Goal: Task Accomplishment & Management: Complete application form

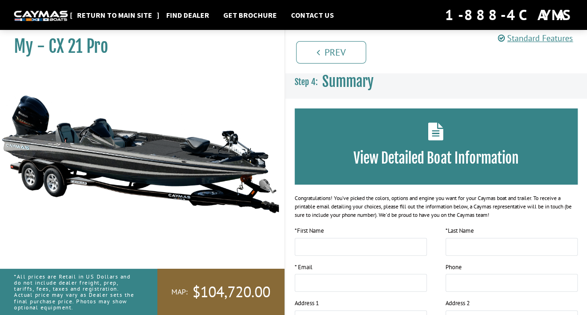
click at [83, 13] on link "Return to main site" at bounding box center [114, 15] width 85 height 12
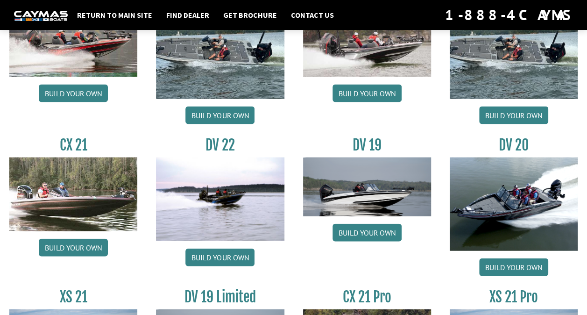
scroll to position [986, 0]
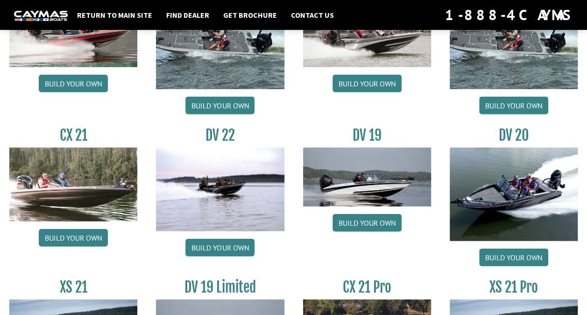
click at [50, 203] on img at bounding box center [73, 185] width 128 height 74
click at [53, 240] on link "Build your own" at bounding box center [73, 238] width 69 height 18
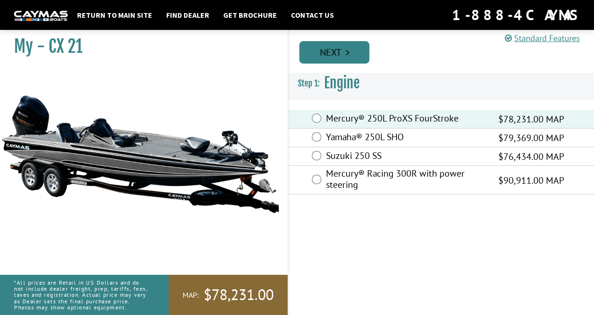
click at [313, 52] on link "Next" at bounding box center [335, 52] width 70 height 22
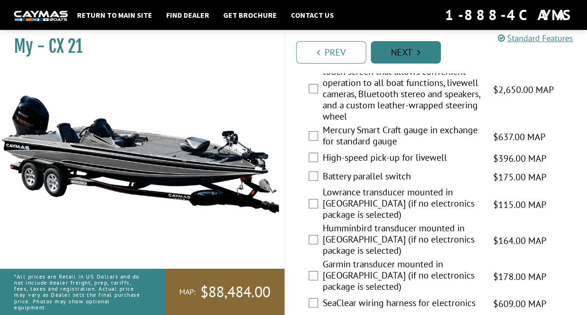
scroll to position [1295, 0]
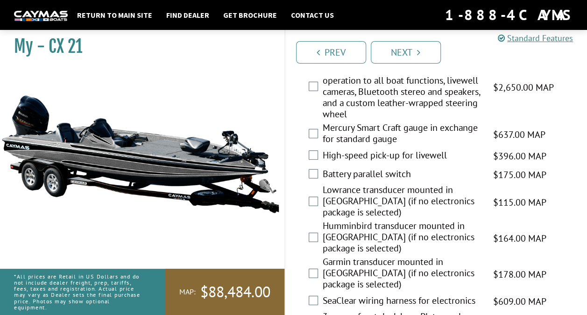
click at [323, 163] on label "High-speed pick-up for livewell" at bounding box center [402, 157] width 159 height 14
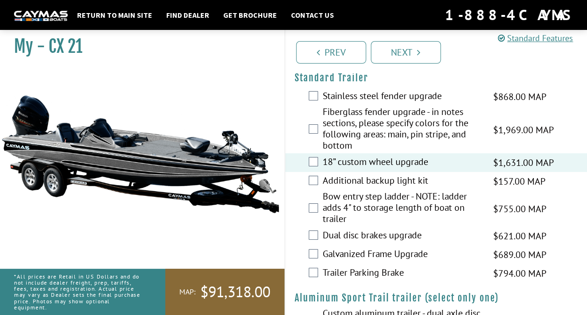
scroll to position [1590, 0]
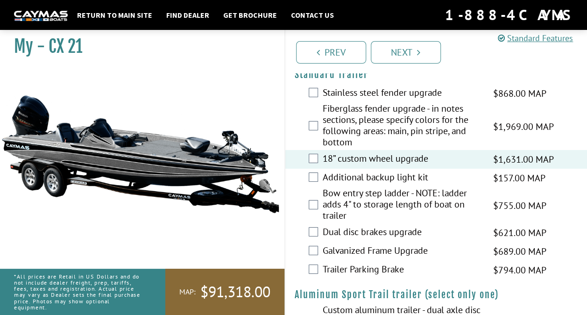
click at [323, 179] on label "Additional backup light kit" at bounding box center [402, 178] width 159 height 14
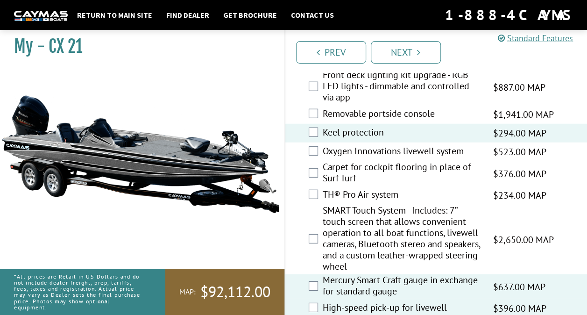
scroll to position [1142, 0]
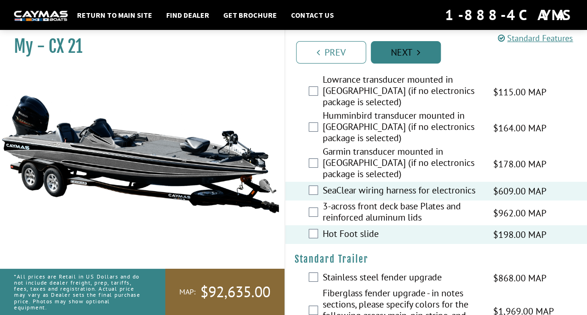
click at [398, 56] on link "Next" at bounding box center [406, 52] width 70 height 22
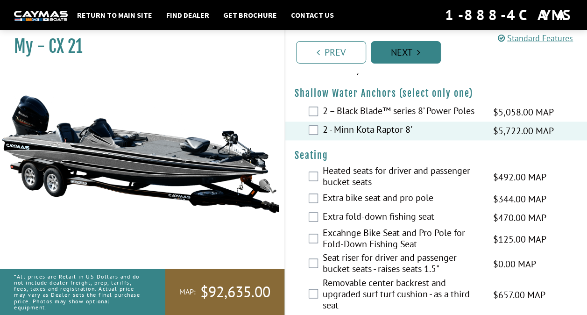
scroll to position [550, 0]
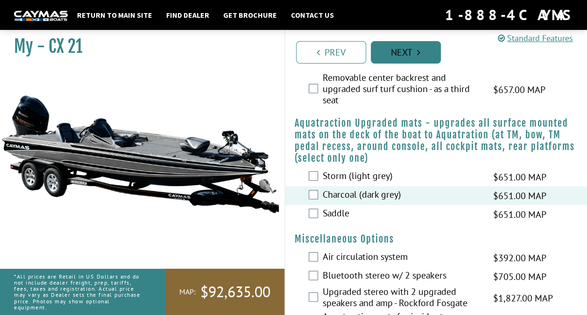
click at [385, 51] on link "Next" at bounding box center [406, 52] width 70 height 22
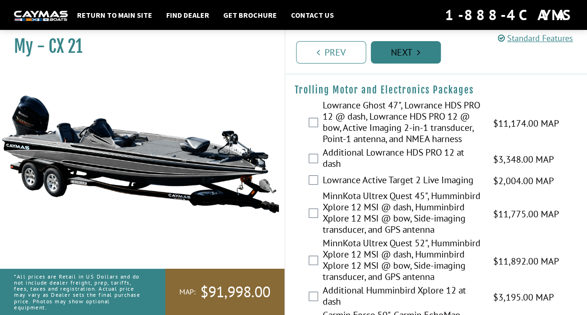
scroll to position [0, 0]
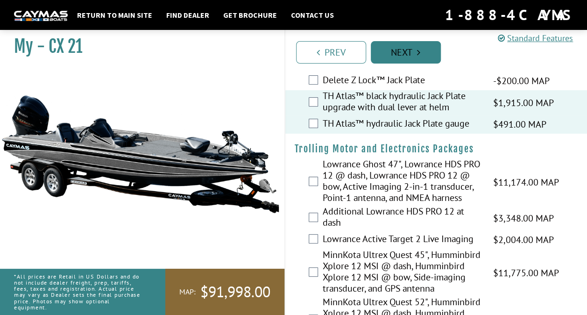
click at [388, 63] on link "Next" at bounding box center [406, 52] width 70 height 22
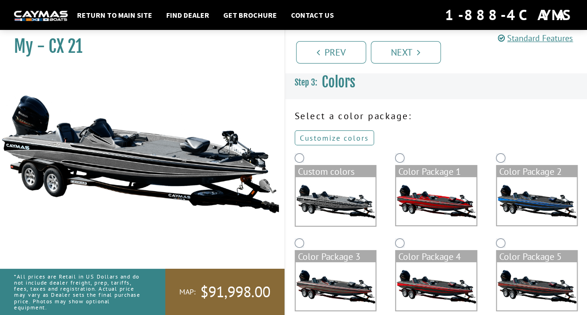
click at [315, 144] on link "Customize colors" at bounding box center [334, 137] width 79 height 15
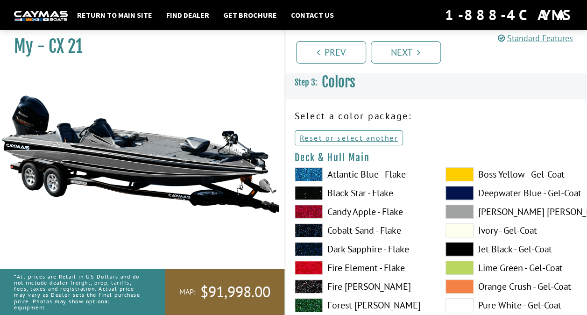
click at [520, 175] on label "Boss Yellow - Gel-Coat" at bounding box center [512, 174] width 132 height 14
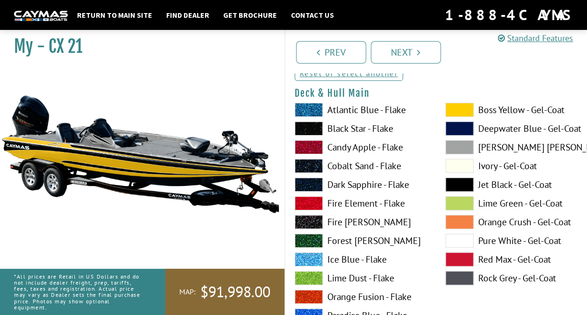
scroll to position [69, 0]
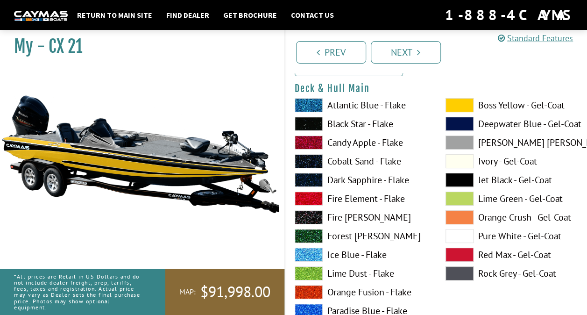
click at [392, 123] on label "Black Star - Flake" at bounding box center [361, 124] width 132 height 14
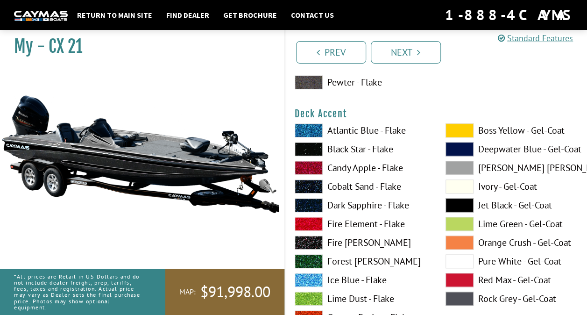
scroll to position [429, 0]
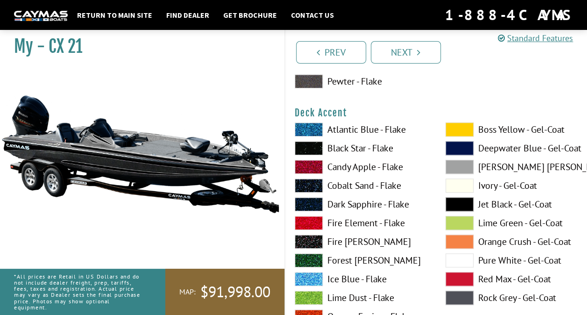
click at [506, 131] on label "Boss Yellow - Gel-Coat" at bounding box center [512, 129] width 132 height 14
click at [489, 170] on label "[PERSON_NAME] [PERSON_NAME] - Gel-Coat" at bounding box center [512, 167] width 132 height 14
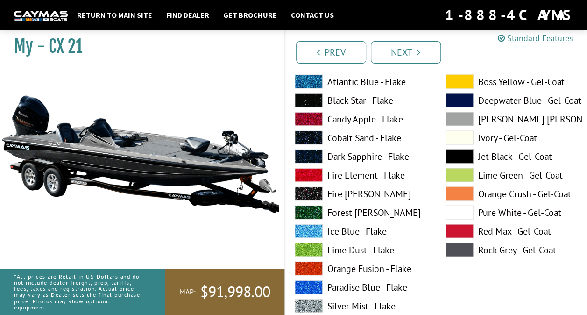
scroll to position [863, 0]
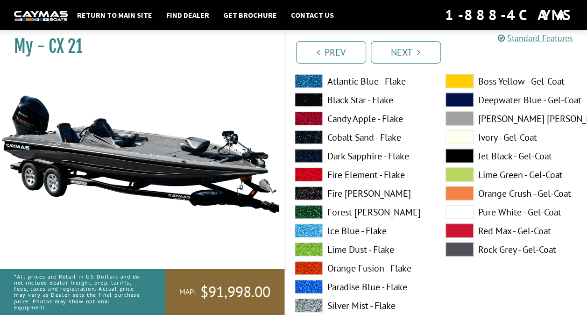
click at [385, 307] on label "Silver Mist - Flake" at bounding box center [361, 305] width 132 height 14
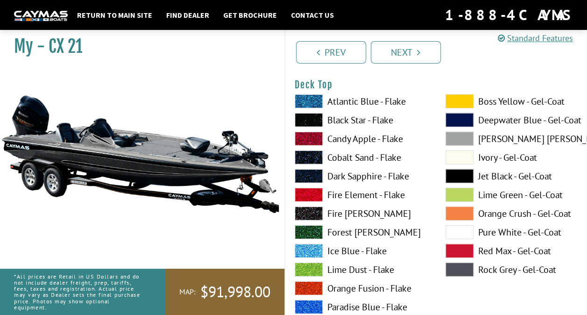
scroll to position [1229, 0]
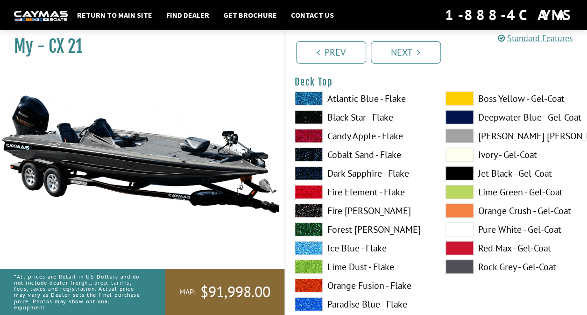
click at [522, 103] on label "Boss Yellow - Gel-Coat" at bounding box center [512, 99] width 132 height 14
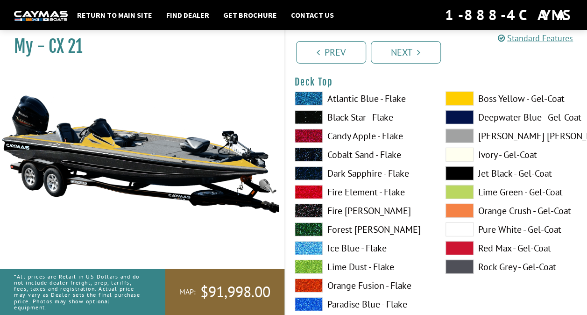
click at [392, 122] on label "Black Star - Flake" at bounding box center [361, 117] width 132 height 14
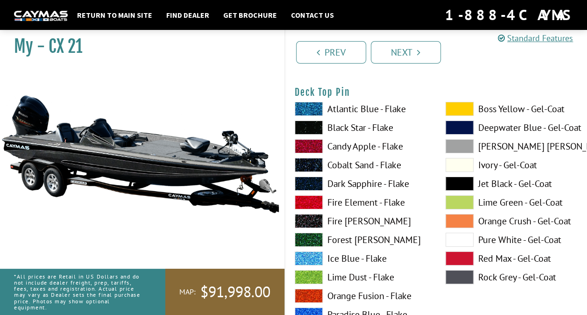
scroll to position [1610, 0]
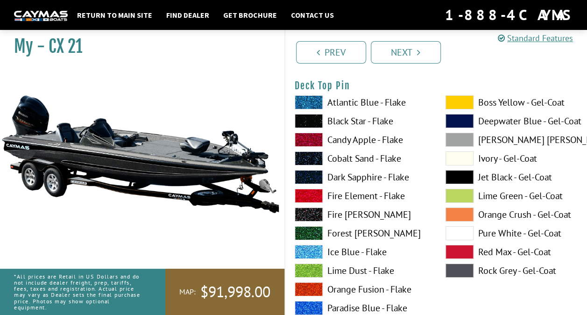
click at [526, 107] on label "Boss Yellow - Gel-Coat" at bounding box center [512, 102] width 132 height 14
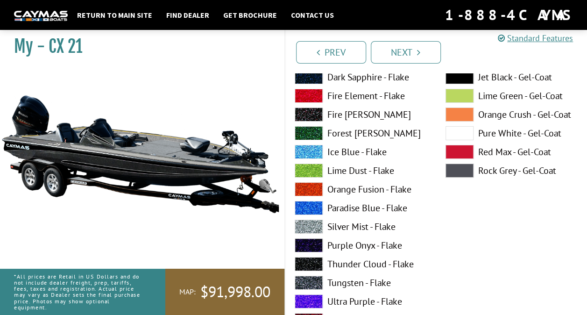
scroll to position [1711, 0]
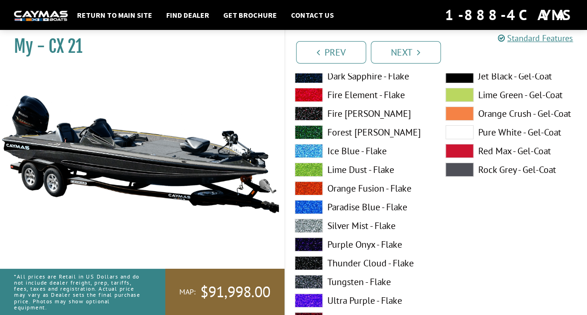
click at [402, 229] on label "Silver Mist - Flake" at bounding box center [361, 226] width 132 height 14
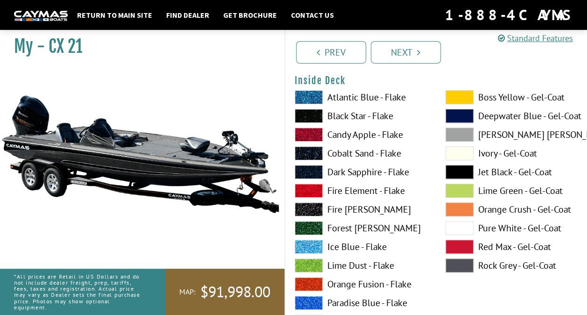
scroll to position [1994, 0]
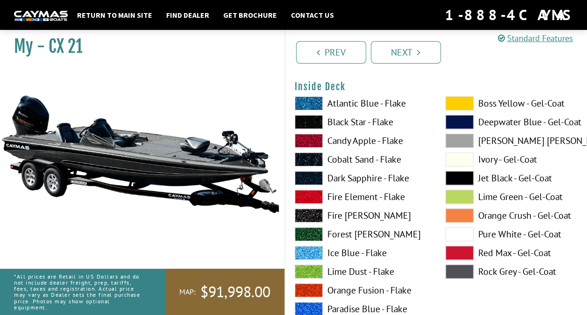
click at [531, 107] on label "Boss Yellow - Gel-Coat" at bounding box center [512, 103] width 132 height 14
click at [392, 126] on label "Black Star - Flake" at bounding box center [361, 122] width 132 height 14
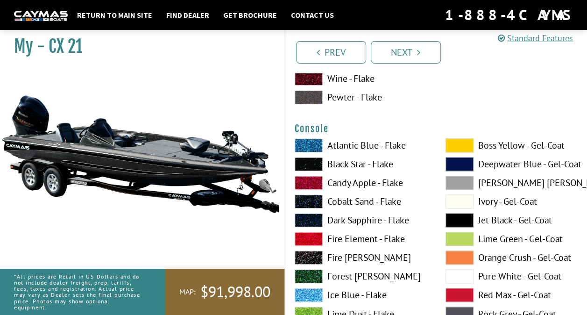
scroll to position [2336, 0]
click at [518, 149] on label "Boss Yellow - Gel-Coat" at bounding box center [512, 145] width 132 height 14
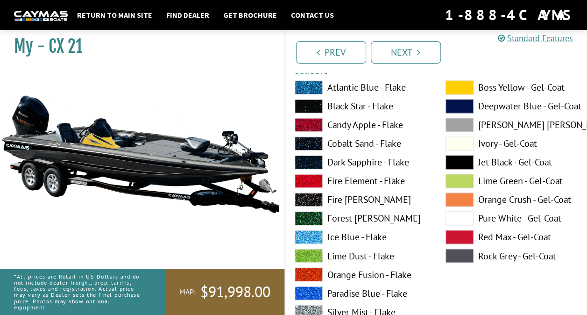
scroll to position [2395, 0]
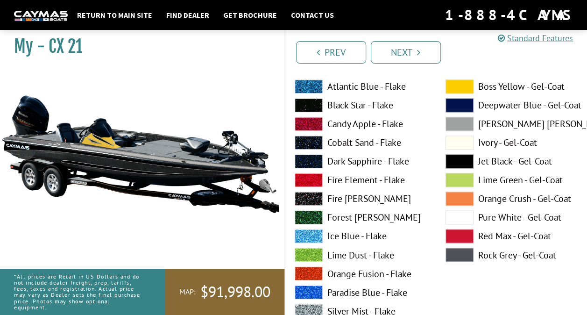
click at [394, 104] on label "Black Star - Flake" at bounding box center [361, 105] width 132 height 14
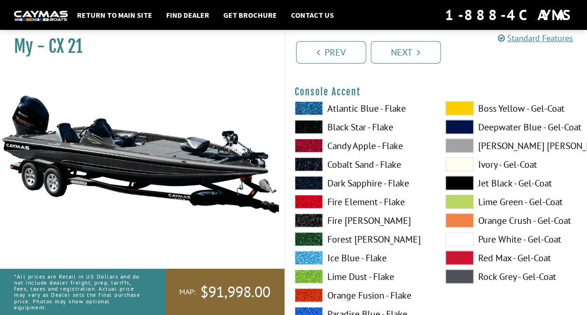
scroll to position [2750, 0]
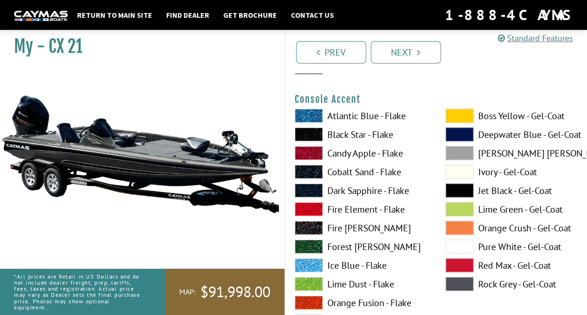
click at [404, 120] on label "Atlantic Blue - Flake" at bounding box center [361, 116] width 132 height 14
click at [528, 157] on label "[PERSON_NAME] [PERSON_NAME] - Gel-Coat" at bounding box center [512, 153] width 132 height 14
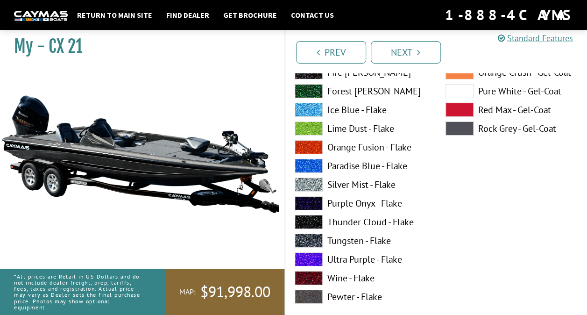
scroll to position [3294, 0]
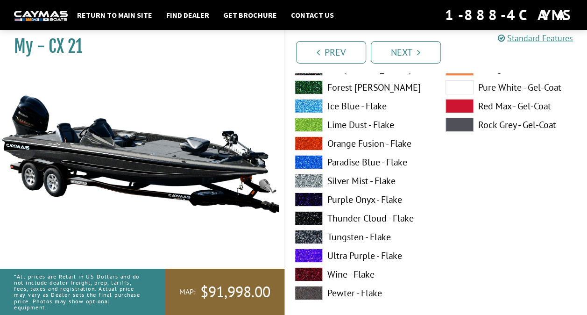
click at [399, 178] on label "Silver Mist - Flake" at bounding box center [361, 181] width 132 height 14
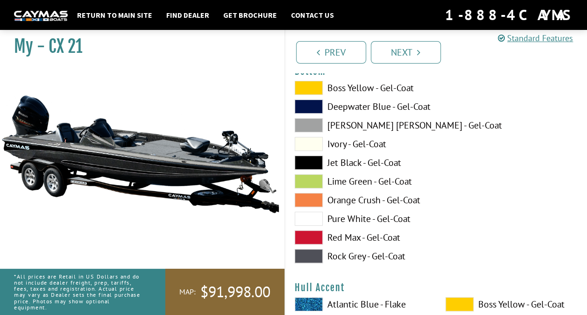
scroll to position [3549, 0]
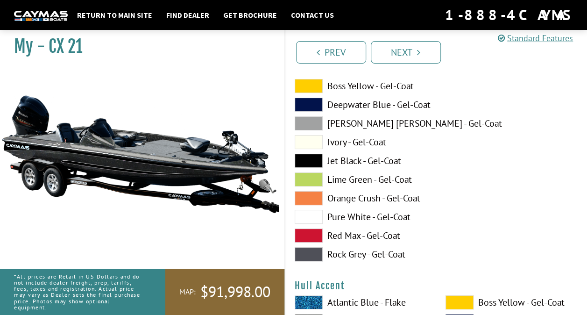
click at [405, 164] on label "Jet Black - Gel-Coat" at bounding box center [361, 161] width 132 height 14
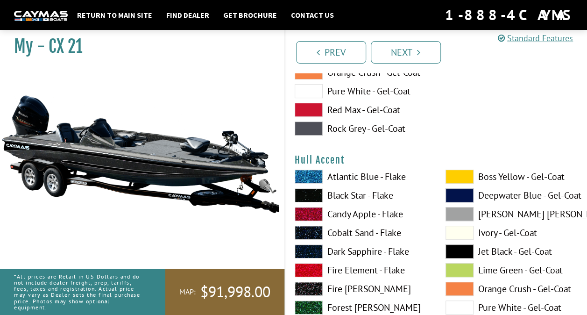
scroll to position [3675, 0]
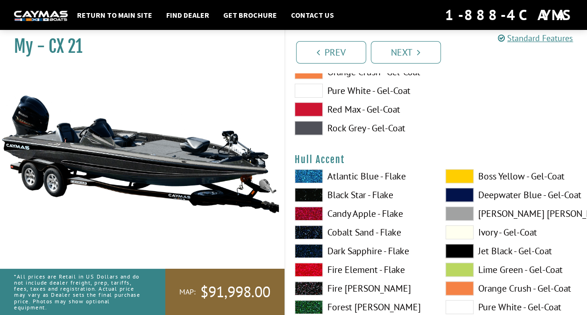
click at [510, 179] on label "Boss Yellow - Gel-Coat" at bounding box center [512, 176] width 132 height 14
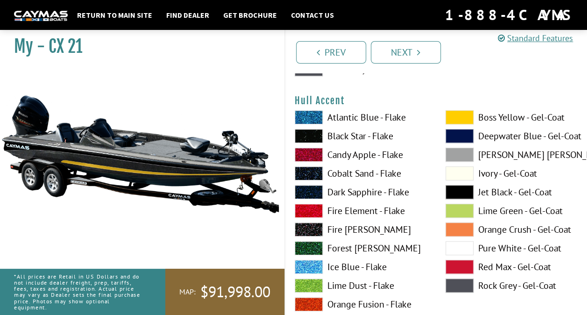
scroll to position [3738, 0]
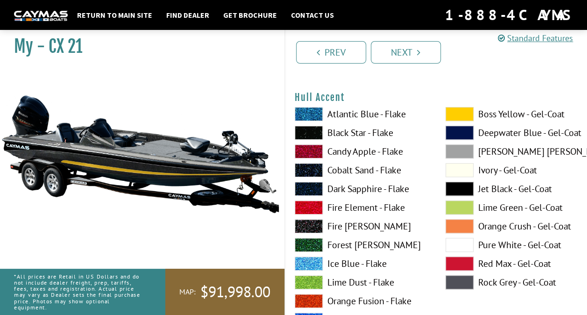
click at [509, 156] on label "[PERSON_NAME] [PERSON_NAME] - Gel-Coat" at bounding box center [512, 151] width 132 height 14
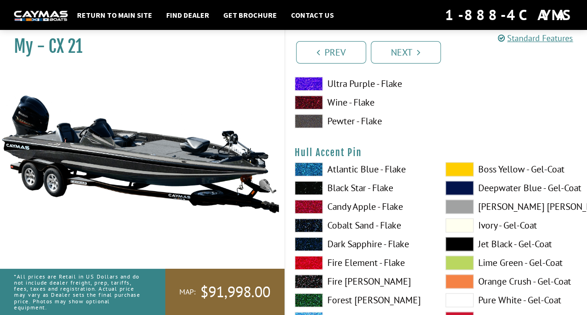
scroll to position [4087, 0]
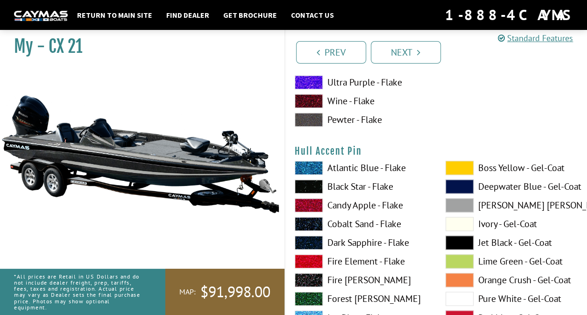
click at [515, 171] on label "Boss Yellow - Gel-Coat" at bounding box center [512, 168] width 132 height 14
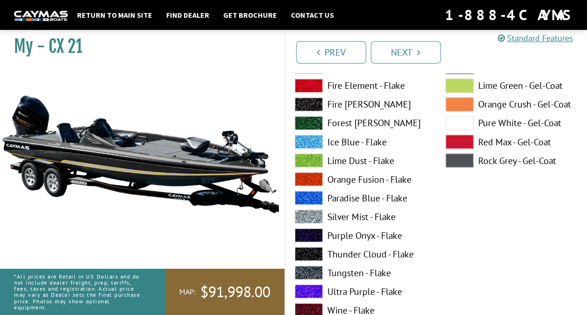
scroll to position [4272, 0]
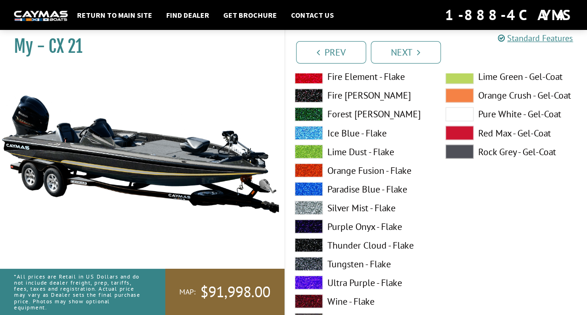
click at [397, 207] on label "Silver Mist - Flake" at bounding box center [361, 207] width 132 height 14
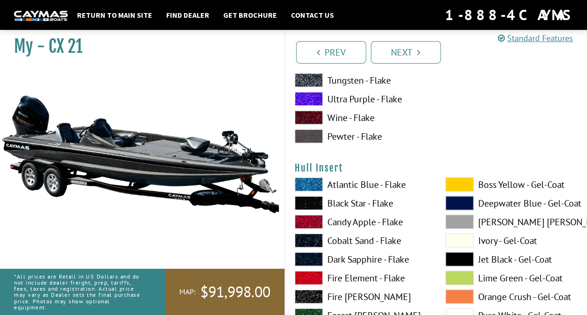
scroll to position [4456, 0]
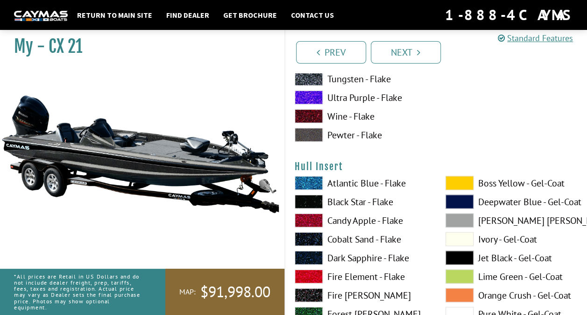
click at [497, 184] on label "Boss Yellow - Gel-Coat" at bounding box center [512, 183] width 132 height 14
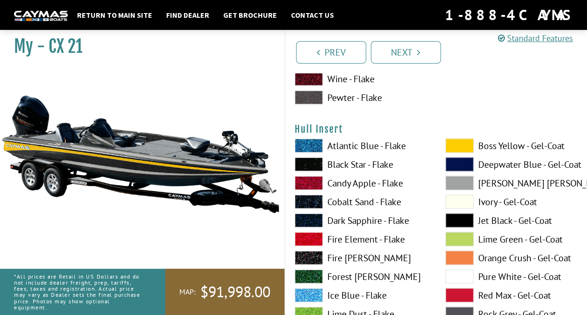
scroll to position [4499, 0]
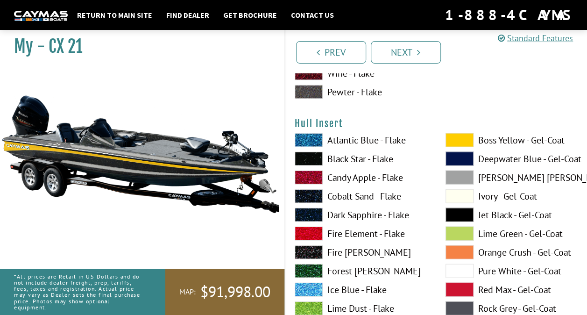
click at [500, 182] on label "[PERSON_NAME] [PERSON_NAME] - Gel-Coat" at bounding box center [512, 178] width 132 height 14
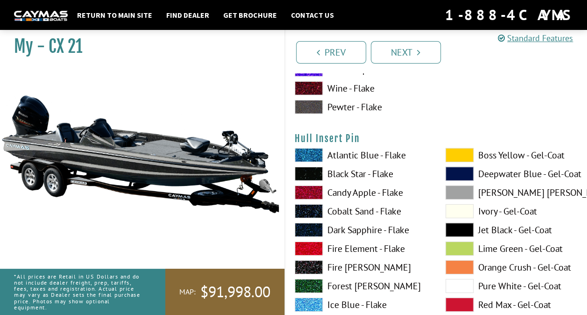
scroll to position [4870, 0]
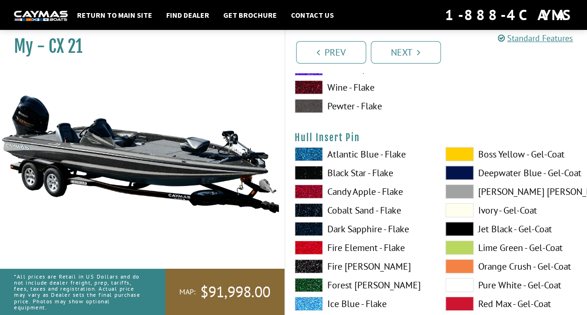
click at [508, 154] on label "Boss Yellow - Gel-Coat" at bounding box center [512, 154] width 132 height 14
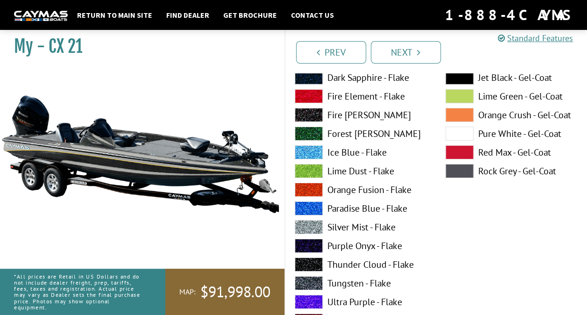
scroll to position [5023, 0]
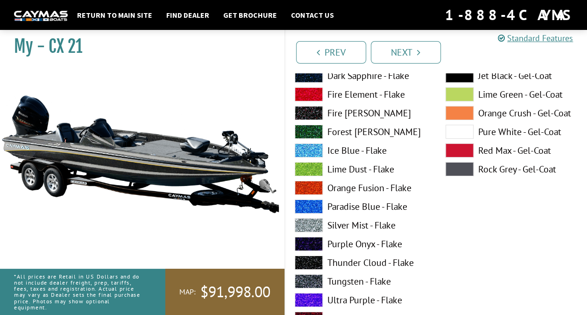
click at [395, 222] on label "Silver Mist - Flake" at bounding box center [361, 225] width 132 height 14
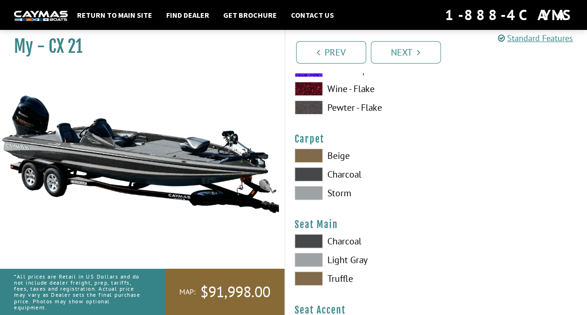
scroll to position [5254, 0]
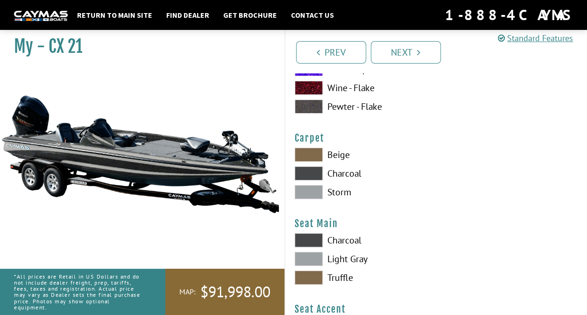
click at [364, 171] on label "Charcoal" at bounding box center [361, 173] width 132 height 14
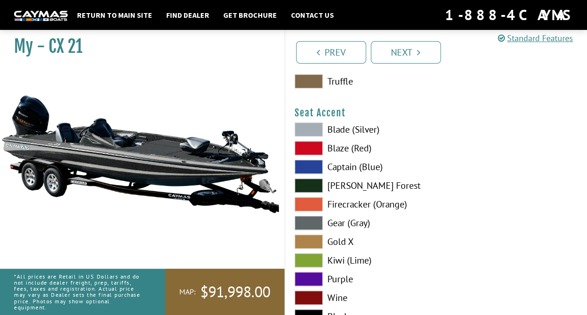
scroll to position [5482, 0]
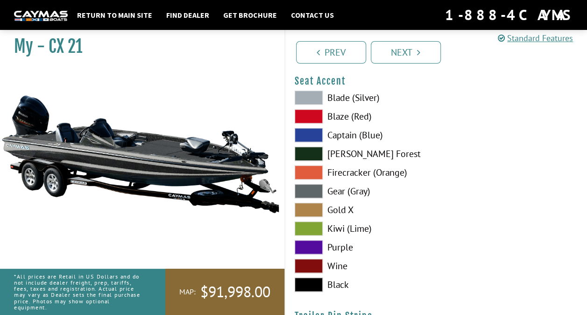
click at [355, 283] on label "Black" at bounding box center [361, 285] width 132 height 14
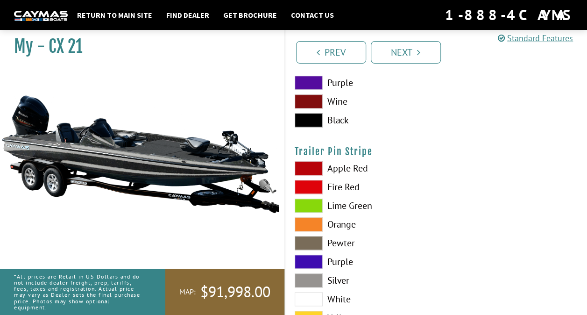
scroll to position [5647, 0]
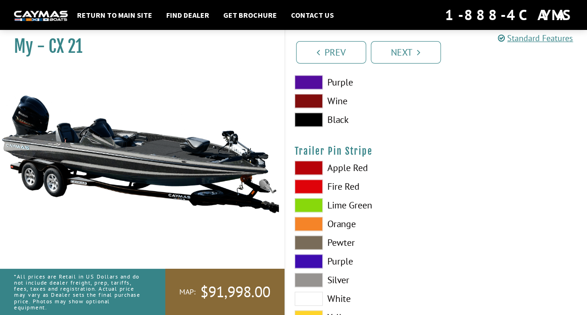
click at [363, 280] on label "Silver" at bounding box center [361, 280] width 132 height 14
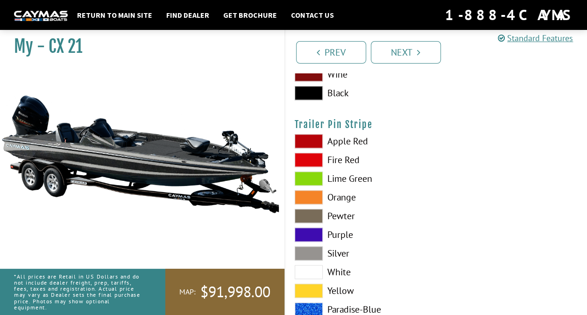
scroll to position [5718, 0]
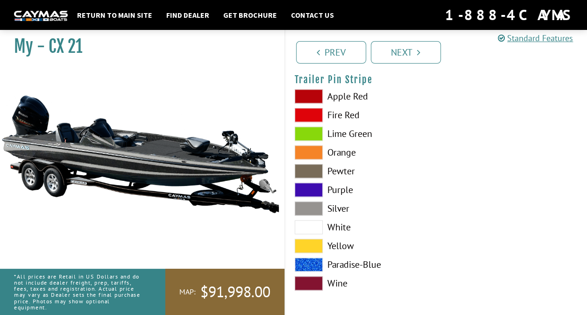
click at [434, 55] on link "Next" at bounding box center [406, 52] width 70 height 22
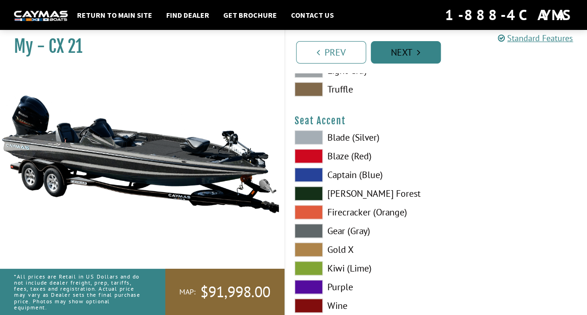
scroll to position [5391, 0]
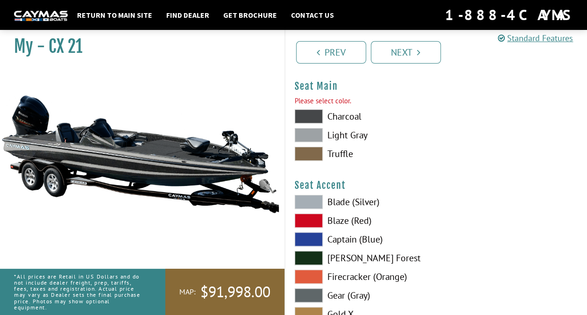
click at [365, 118] on label "Charcoal" at bounding box center [361, 116] width 132 height 14
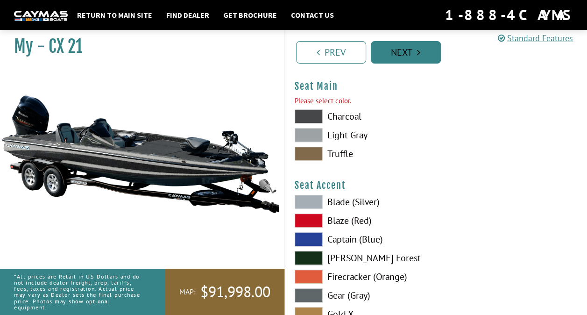
click at [430, 60] on link "Next" at bounding box center [406, 52] width 70 height 22
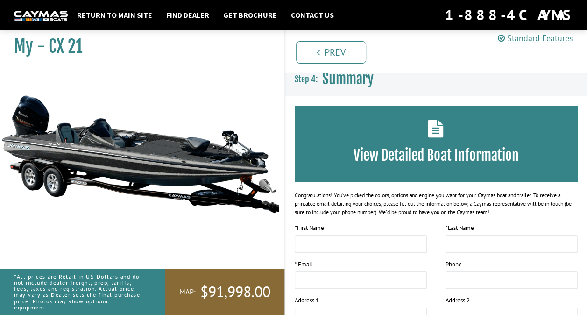
scroll to position [0, 0]
